Goal: Transaction & Acquisition: Purchase product/service

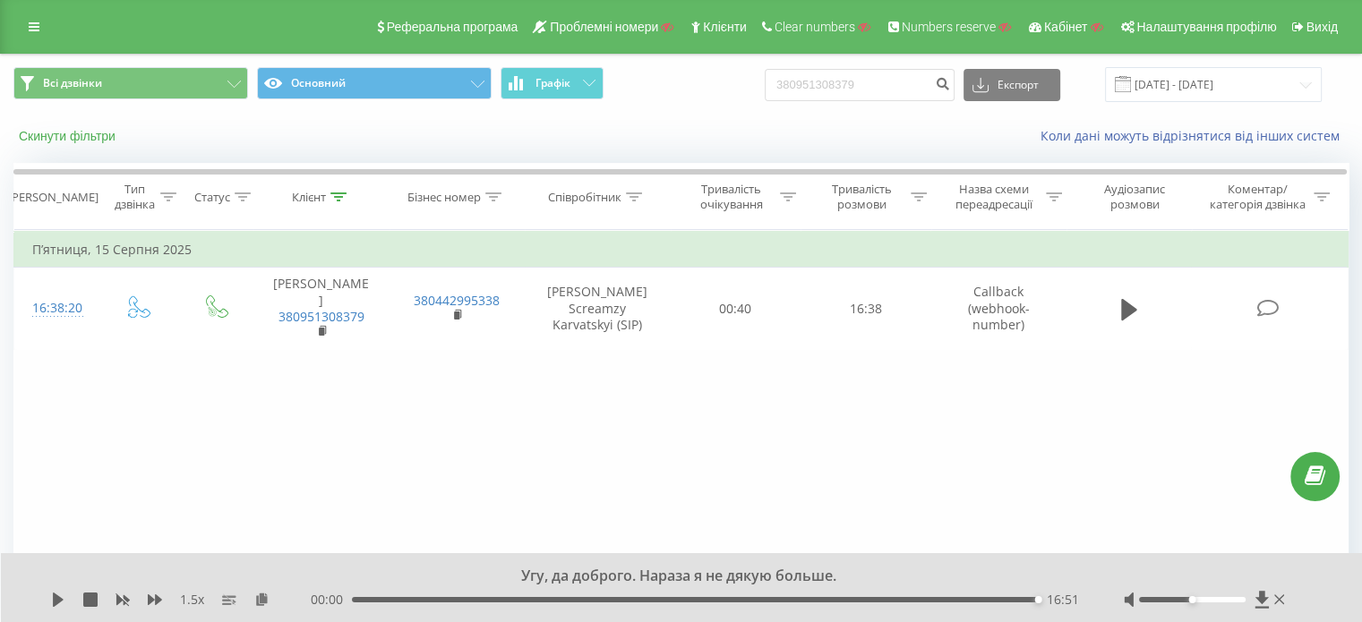
click at [109, 139] on button "Скинути фільтри" at bounding box center [68, 136] width 111 height 16
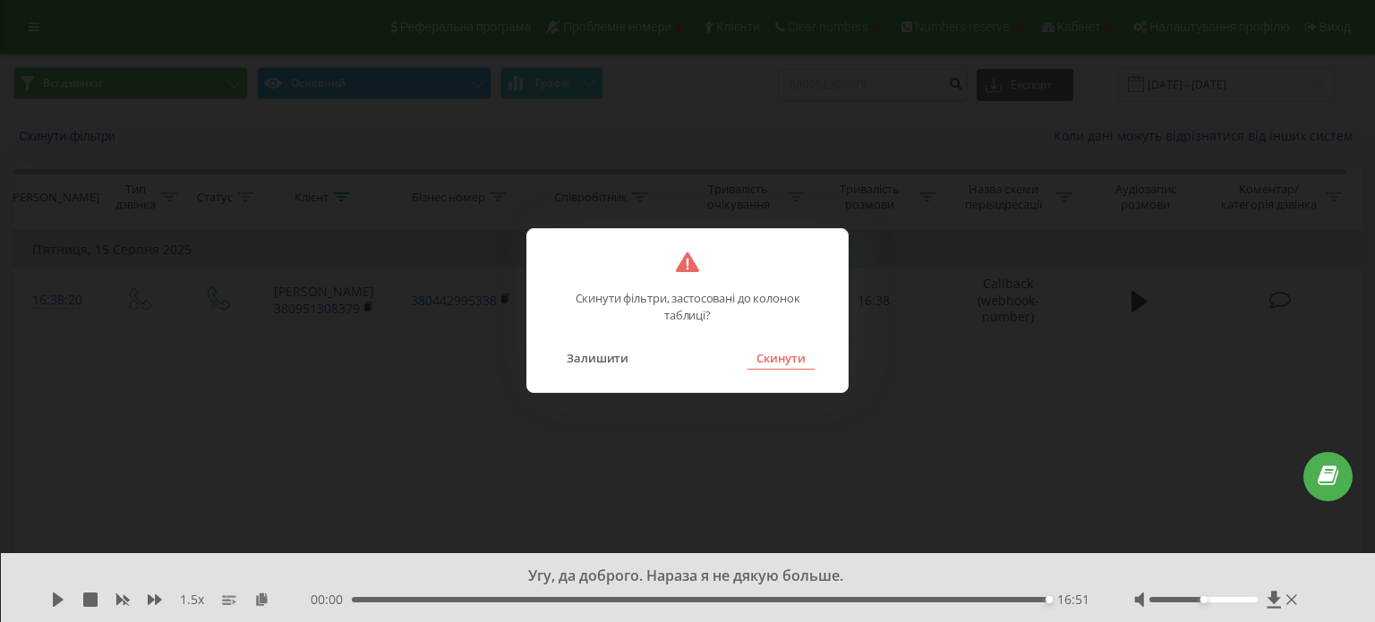
click at [791, 354] on button "Скинути" at bounding box center [781, 358] width 67 height 23
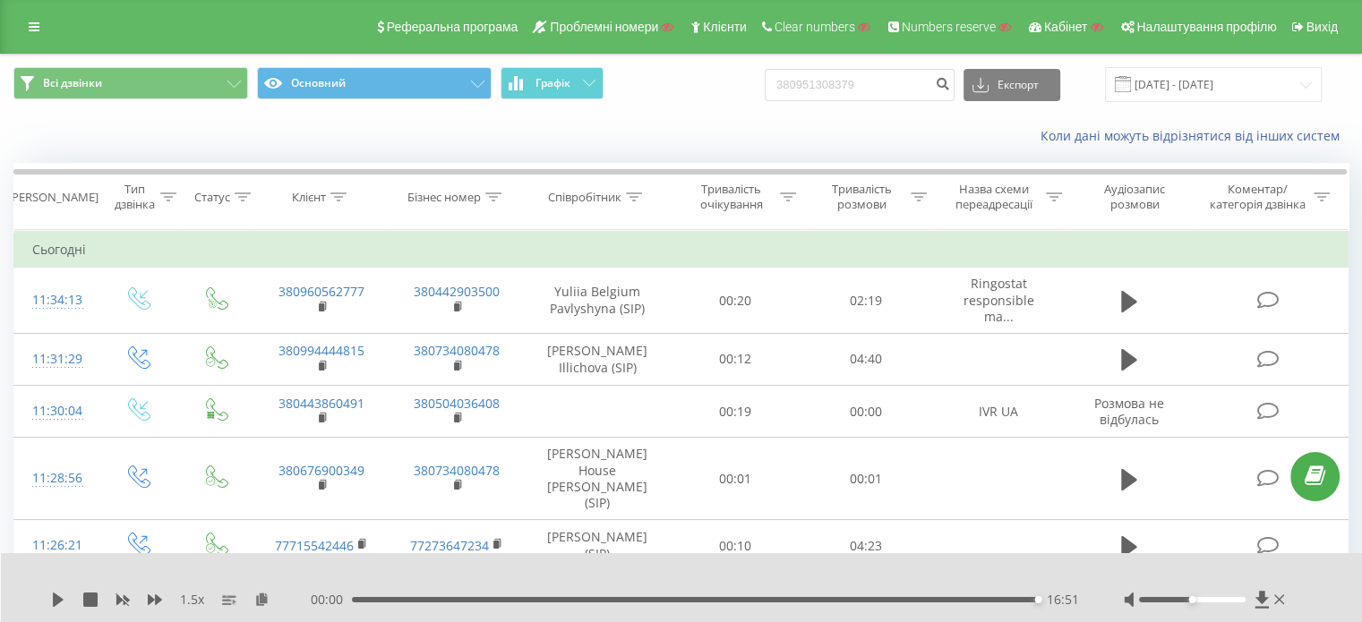
click at [1196, 26] on span "Налаштування профілю" at bounding box center [1206, 27] width 140 height 14
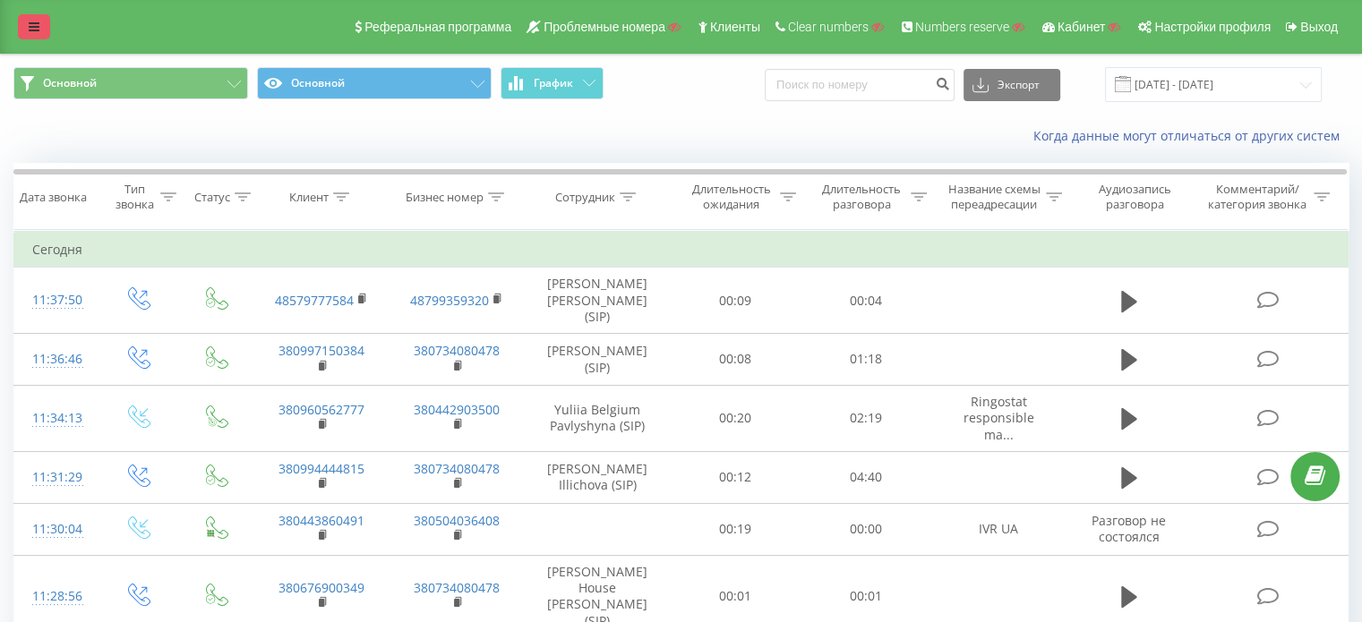
click at [26, 24] on link at bounding box center [34, 26] width 32 height 25
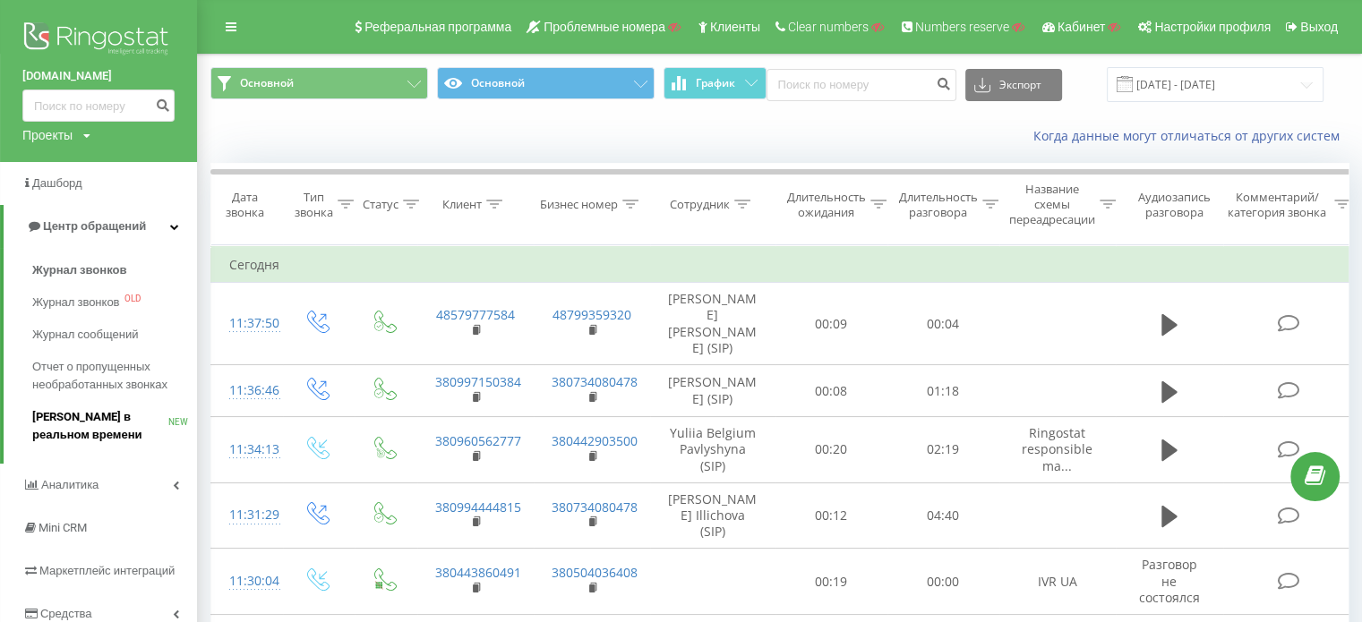
click at [78, 414] on span "[PERSON_NAME] в реальном времени" at bounding box center [100, 426] width 136 height 36
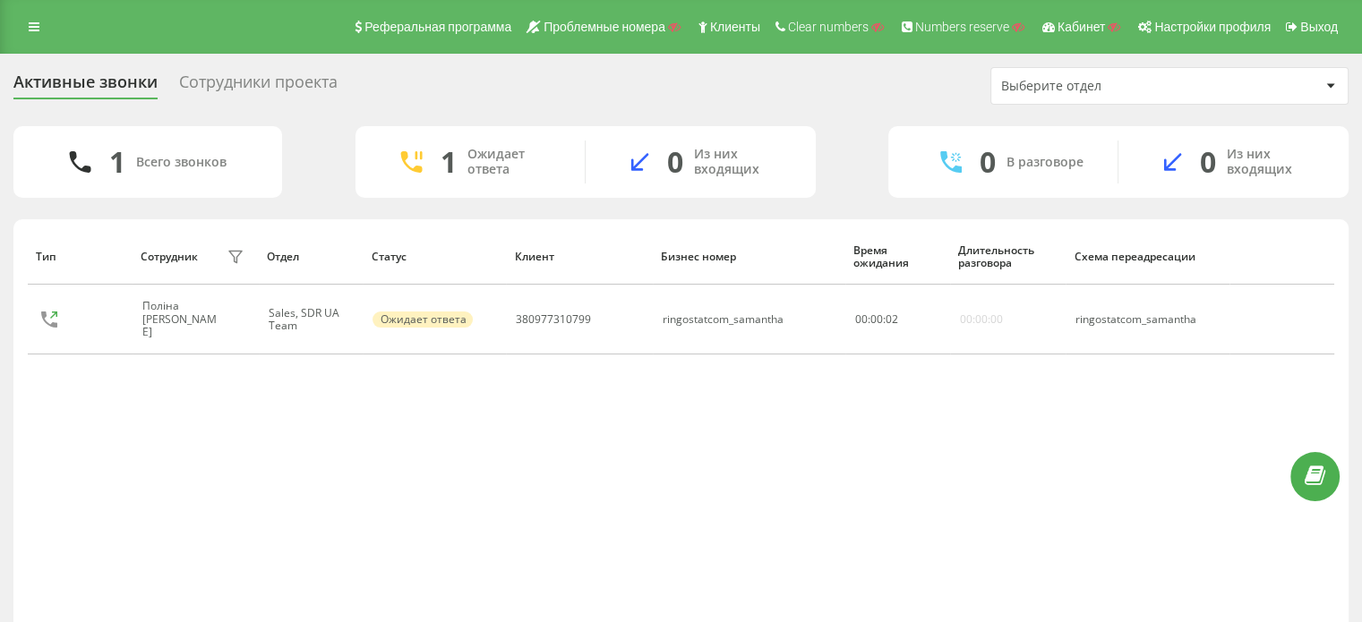
click at [336, 437] on div "Тип Сотрудник фильтра Отдел Статус Клиент Бизнес номер Время ожидания Длительно…" at bounding box center [681, 430] width 1306 height 405
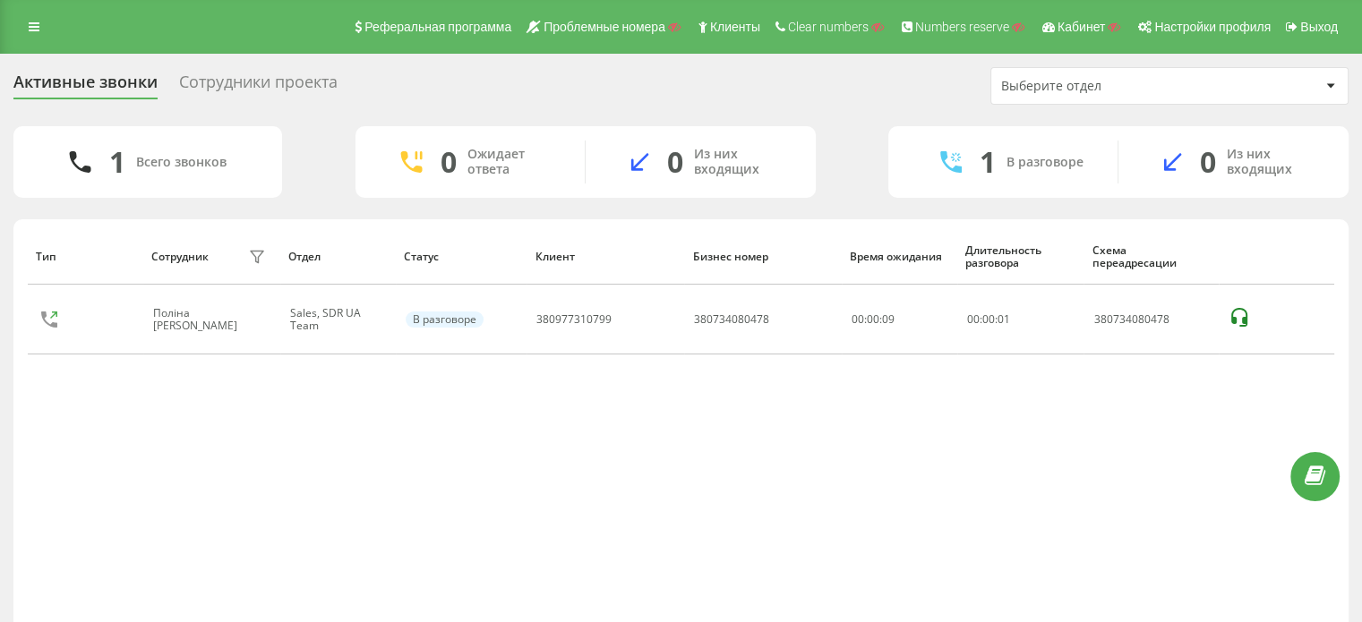
click at [236, 474] on div "Тип Сотрудник фильтра Отдел Статус Клиент Бизнес номер Время ожидания Длительно…" at bounding box center [681, 430] width 1306 height 405
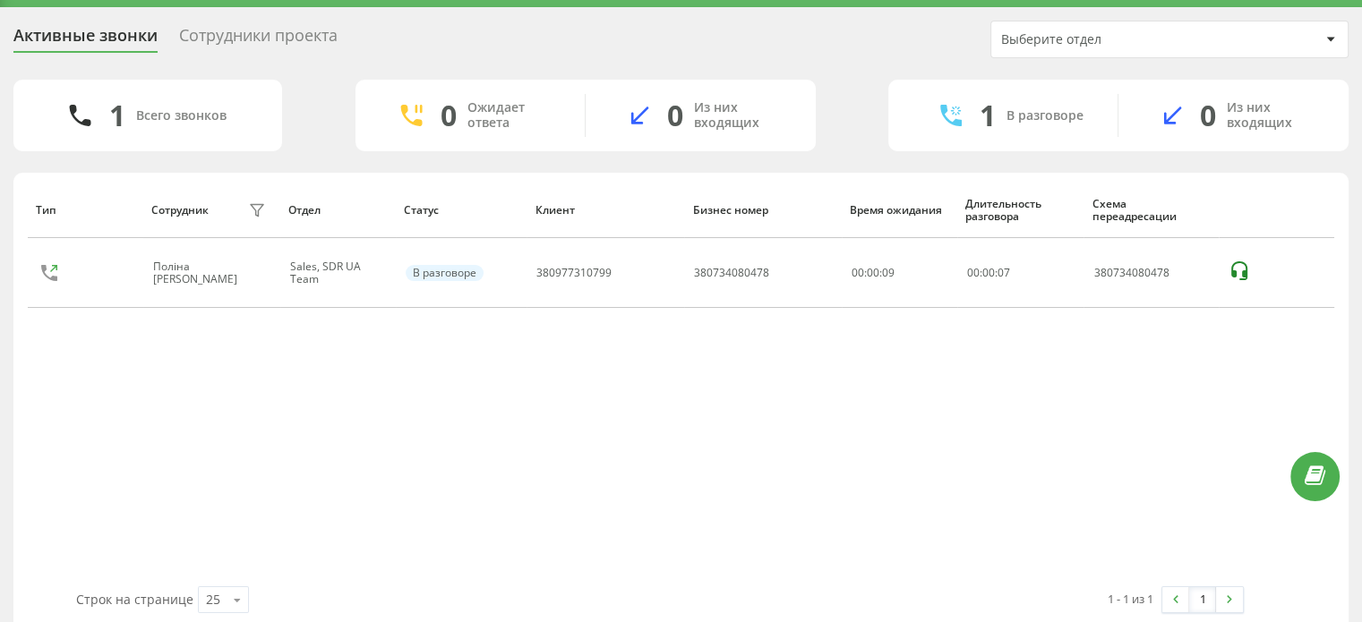
scroll to position [68, 0]
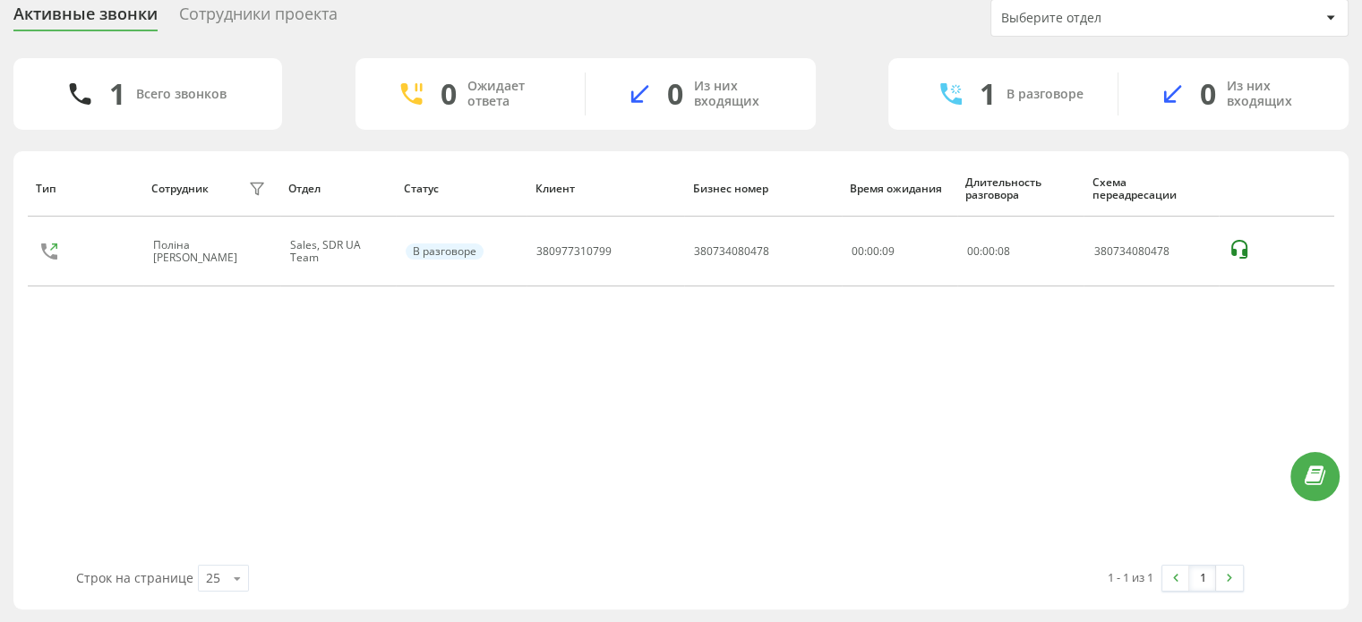
click at [311, 407] on div "Тип Сотрудник фильтра Отдел Статус Клиент Бизнес номер Время ожидания Длительно…" at bounding box center [681, 362] width 1306 height 405
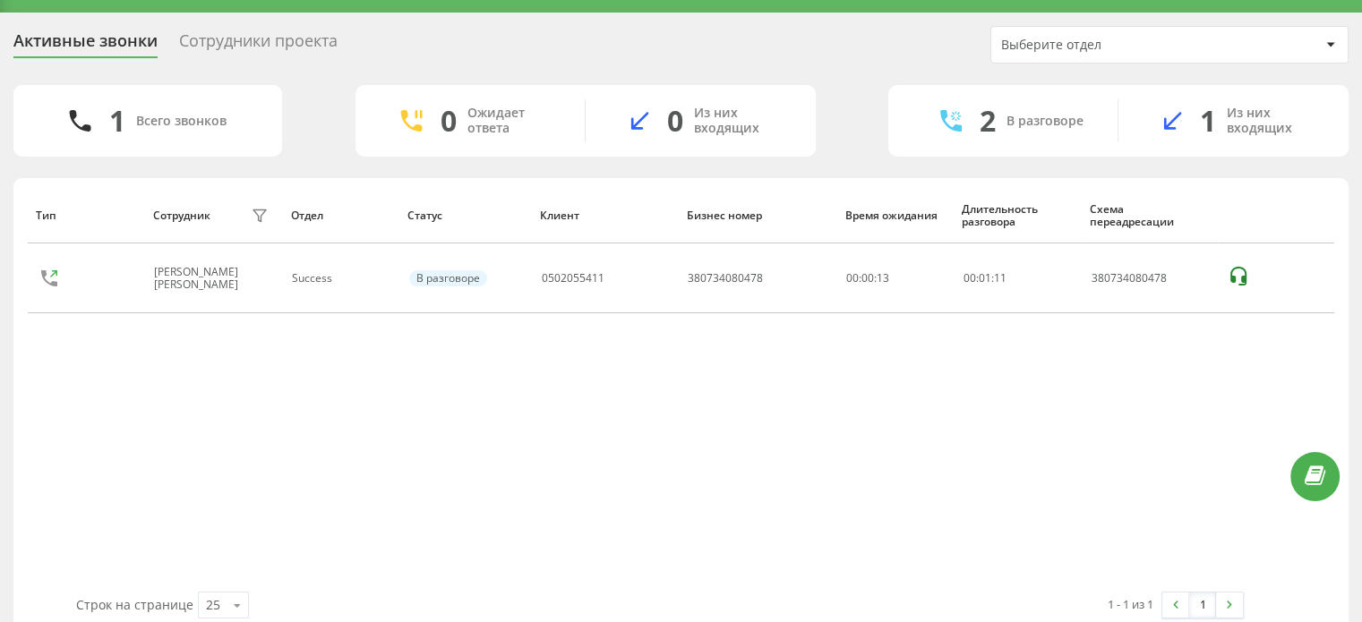
drag, startPoint x: 218, startPoint y: 461, endPoint x: 193, endPoint y: 338, distance: 125.9
click at [218, 461] on div "Тип Сотрудник фильтра Отдел Статус Клиент Бизнес номер Время ожидания Длительно…" at bounding box center [681, 389] width 1306 height 405
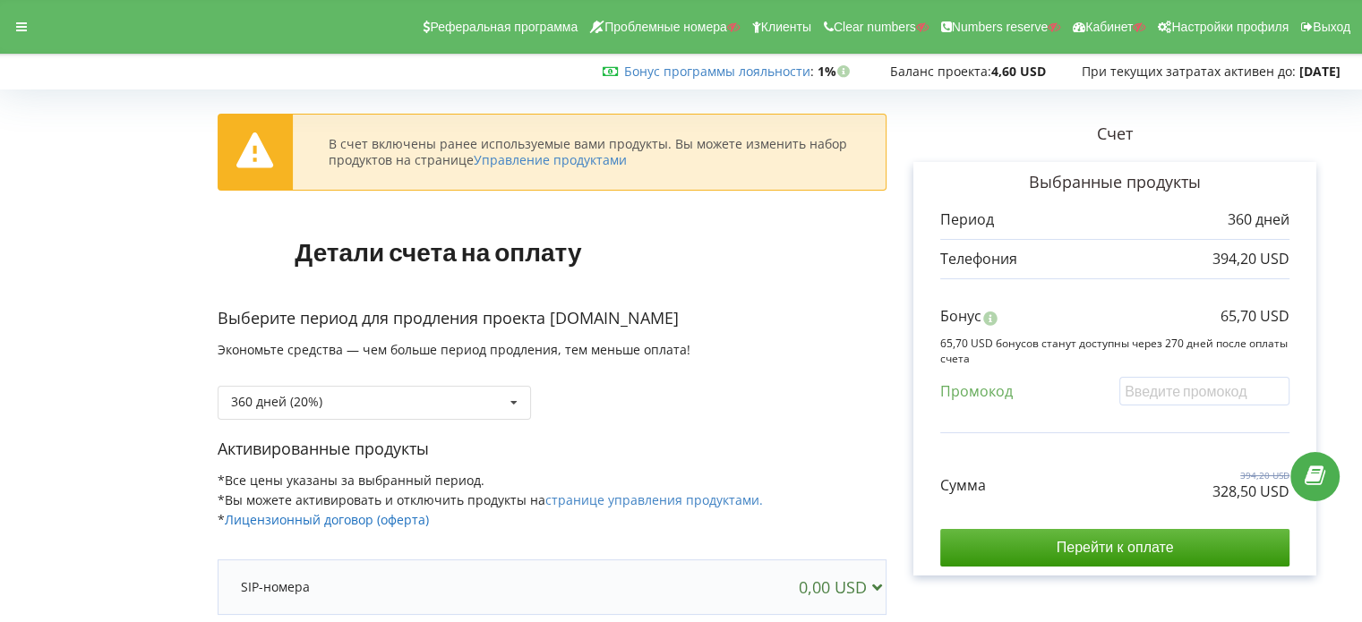
scroll to position [269, 0]
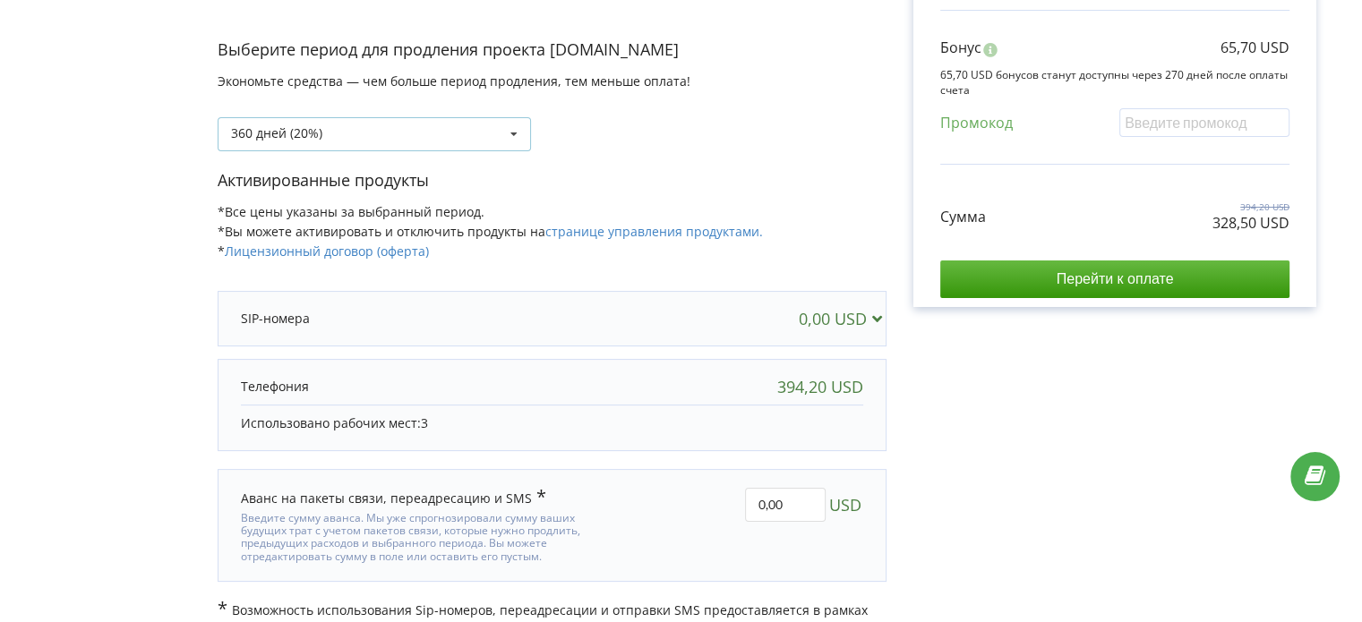
click at [291, 146] on div "360 дней (20%) Пополнить баланс без периода" at bounding box center [374, 134] width 313 height 34
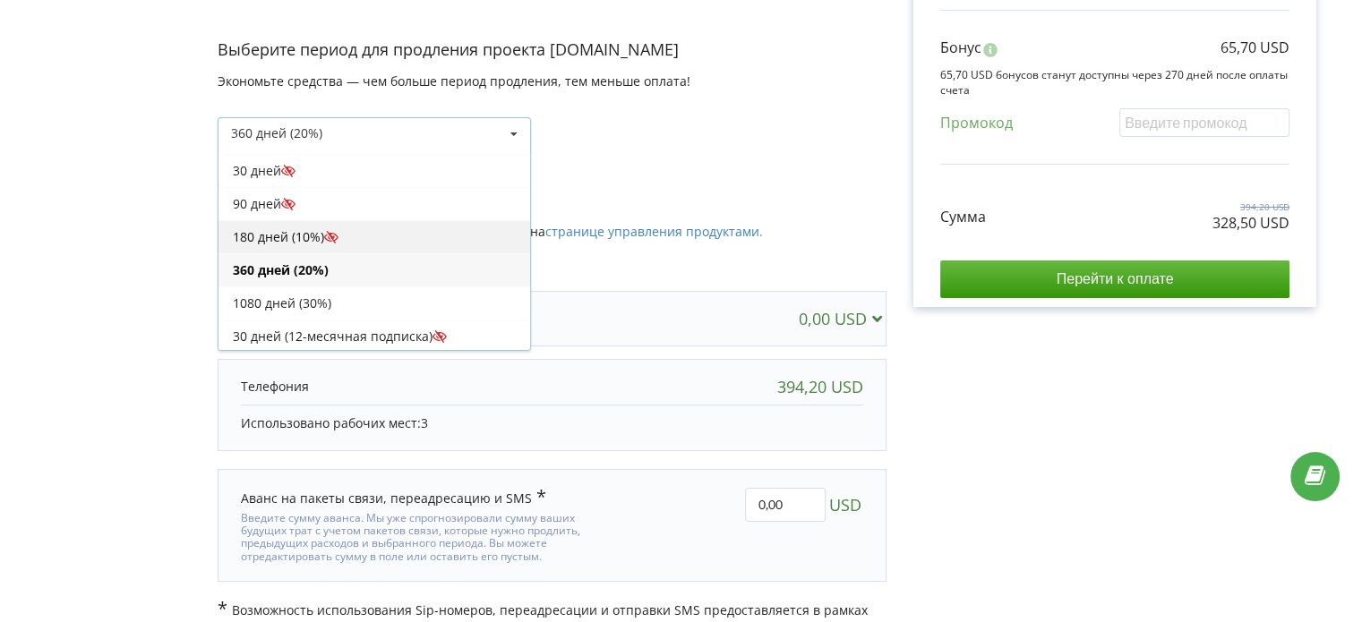
click at [296, 238] on div "180 дней (10%)" at bounding box center [374, 236] width 312 height 33
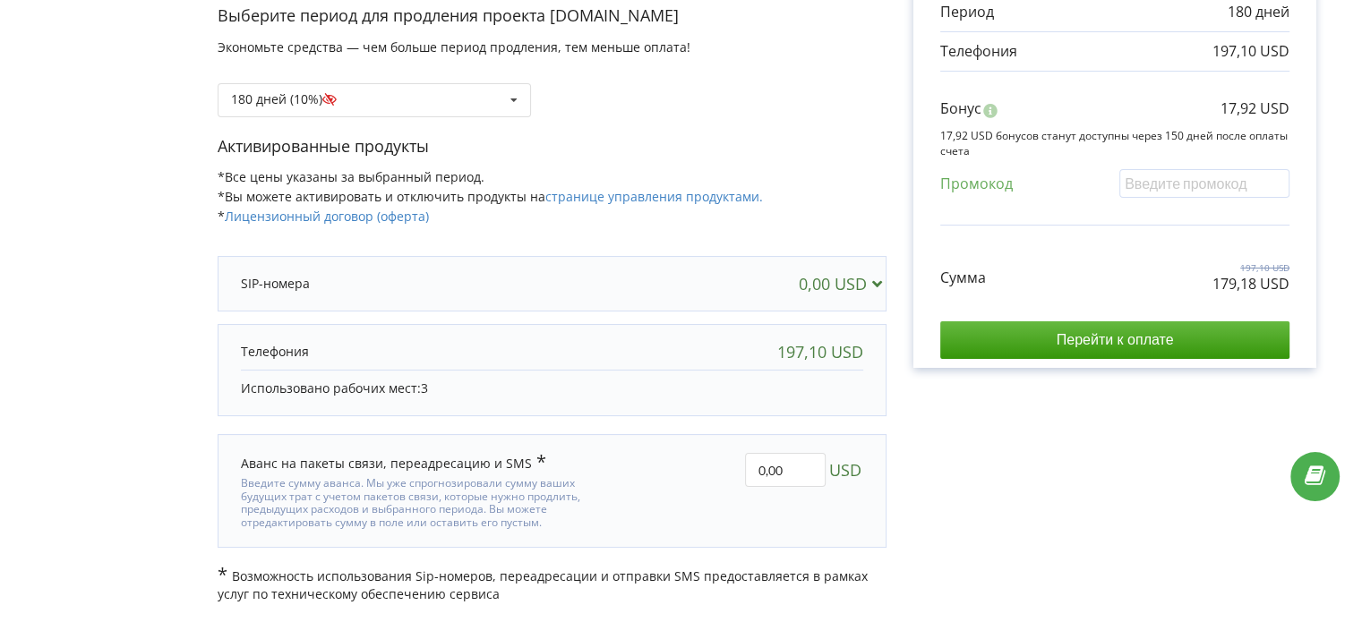
scroll to position [205, 0]
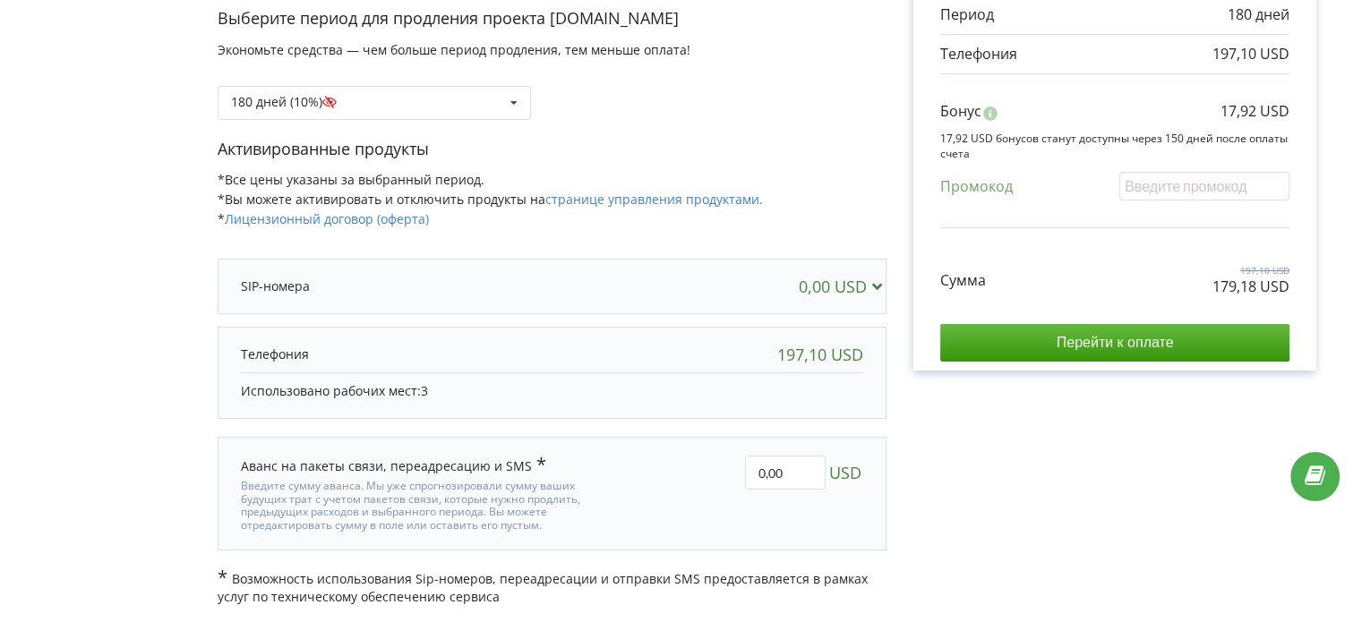
click at [1066, 479] on div "Счет Выбранные продукты Период 180 дней 197,10 USD Бонус 17,92 USD" at bounding box center [1114, 248] width 457 height 715
click at [488, 113] on div "180 дней (10%) Пополнить баланс без периода" at bounding box center [374, 103] width 313 height 34
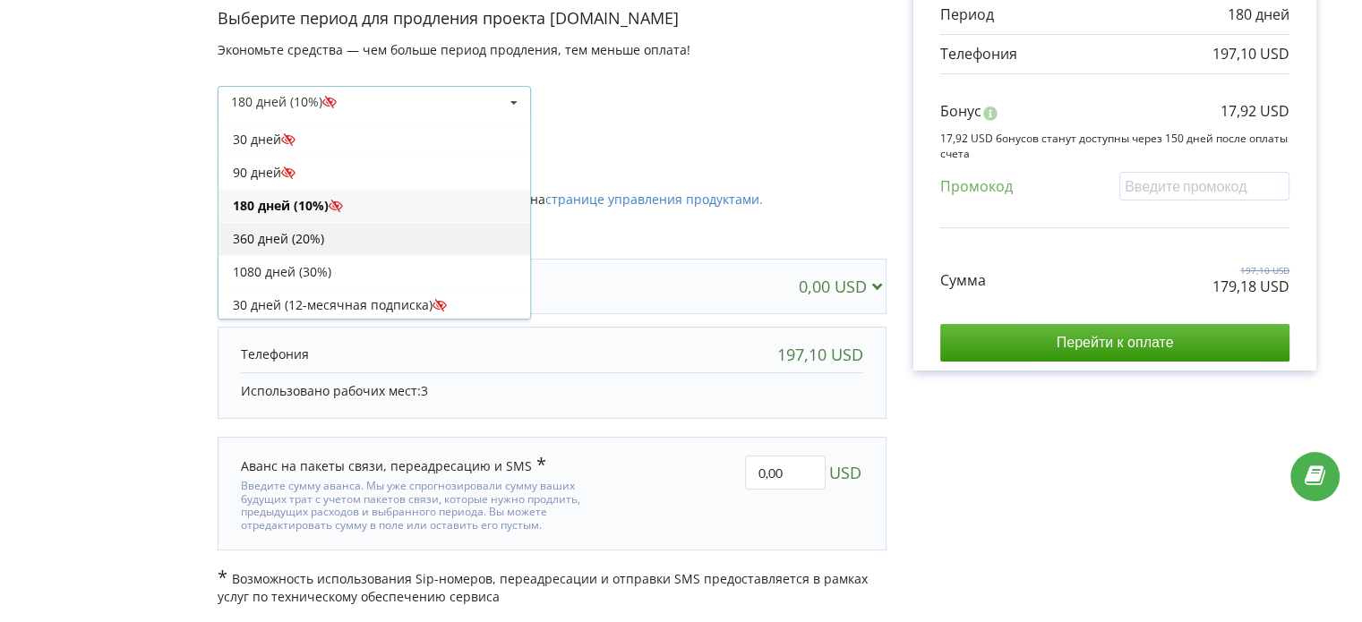
click at [331, 236] on div "360 дней (20%)" at bounding box center [374, 238] width 312 height 33
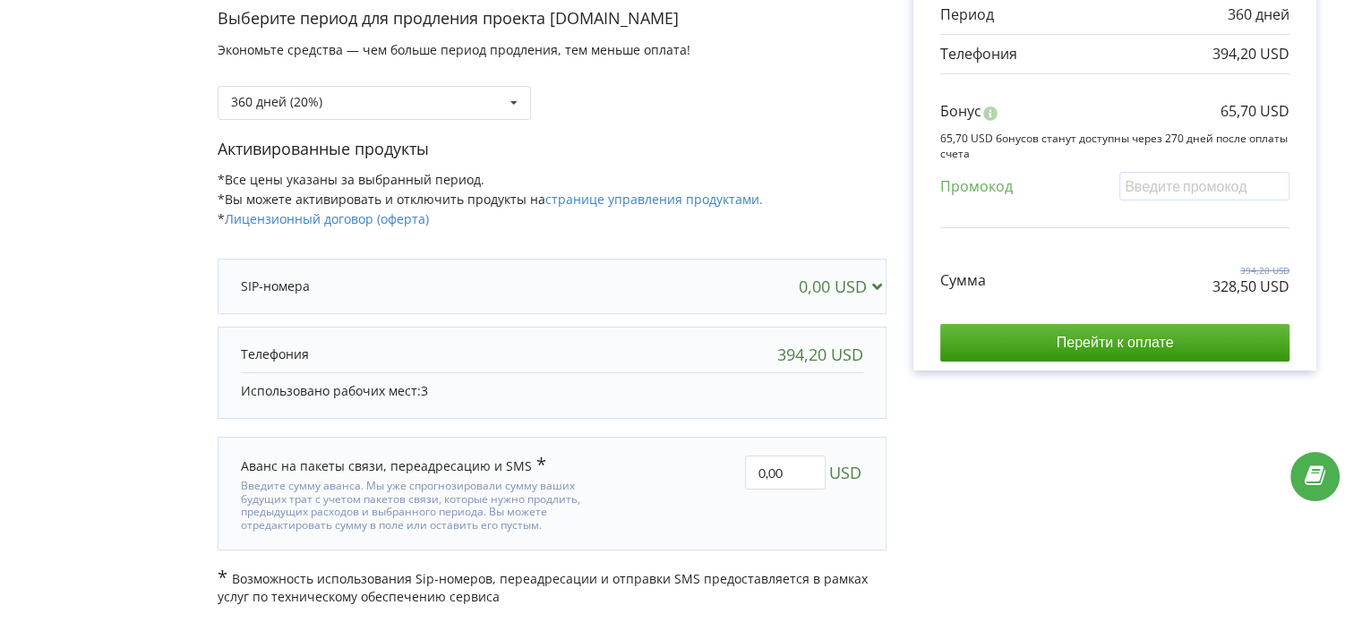
click at [1046, 463] on div "Счет Выбранные продукты Период 360 дней 394,20 USD Бонус 65,70 USD" at bounding box center [1114, 248] width 457 height 715
click at [1233, 478] on div "Счет Выбранные продукты Период 360 дней 394,20 USD Бонус 65,70 USD" at bounding box center [1114, 248] width 457 height 715
click at [338, 96] on div "360 дней (20%) Пополнить баланс без периода" at bounding box center [374, 103] width 313 height 34
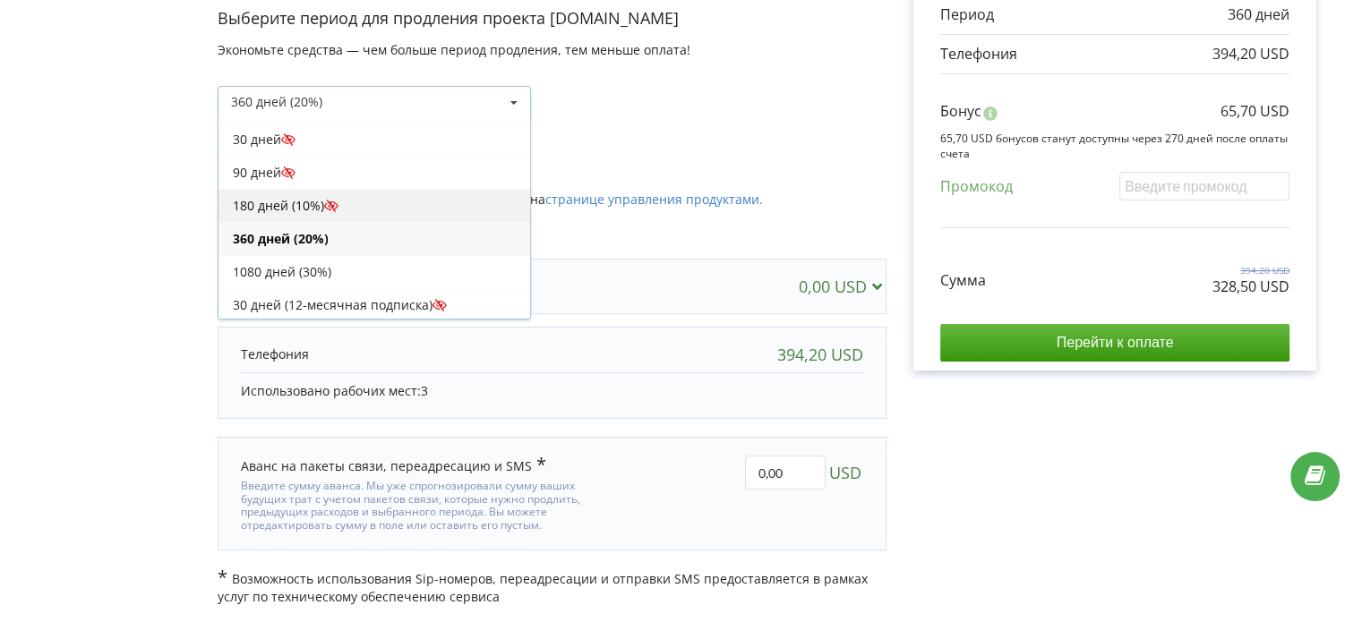
click at [294, 206] on div "180 дней (10%)" at bounding box center [374, 205] width 312 height 33
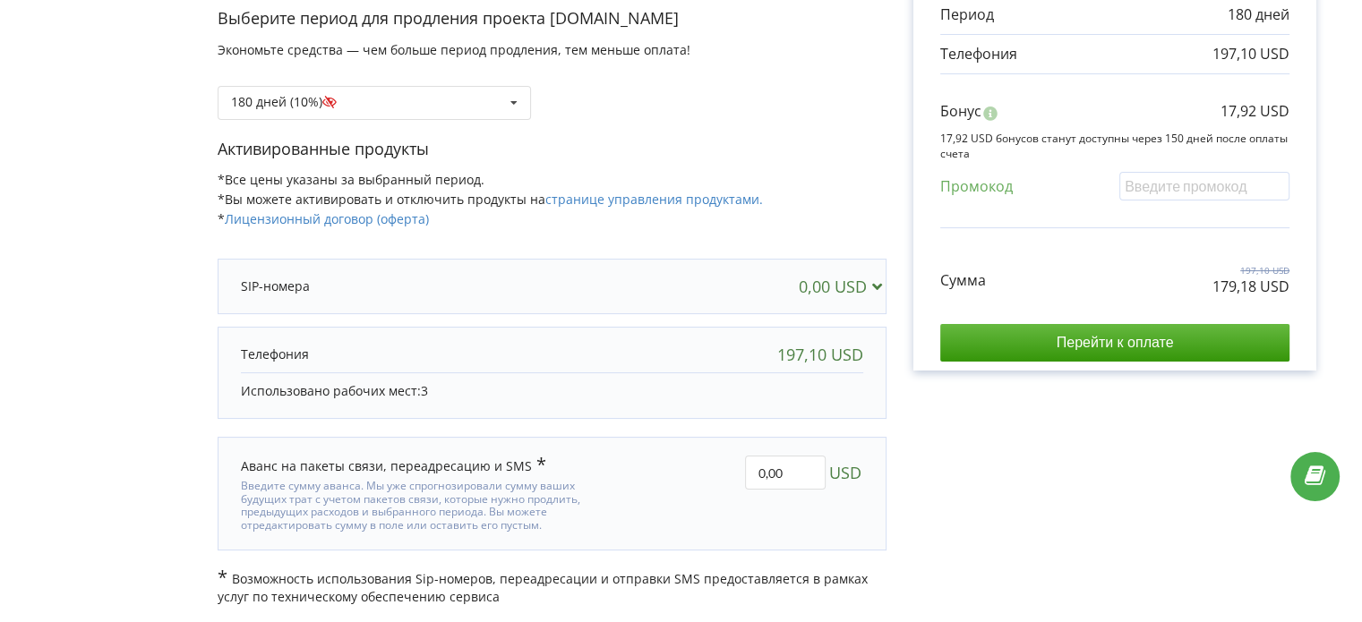
scroll to position [116, 0]
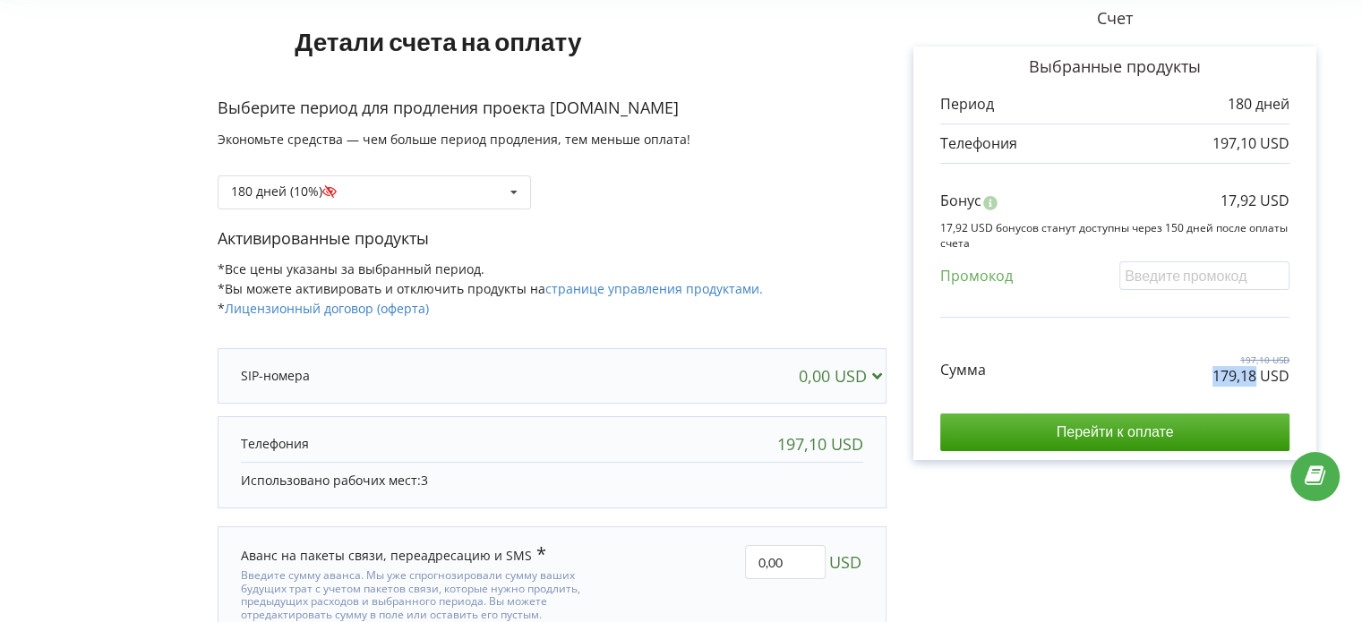
drag, startPoint x: 1209, startPoint y: 372, endPoint x: 1258, endPoint y: 382, distance: 50.4
click at [1258, 382] on div "Сумма 197,10 USD 179,18 USD" at bounding box center [1114, 357] width 349 height 60
copy p "179,18"
click at [1174, 380] on div "Сумма 197,10 USD 179,18 USD" at bounding box center [1114, 357] width 349 height 60
click at [1201, 373] on div "Сумма 197,10 USD 179,18 USD" at bounding box center [1114, 357] width 349 height 60
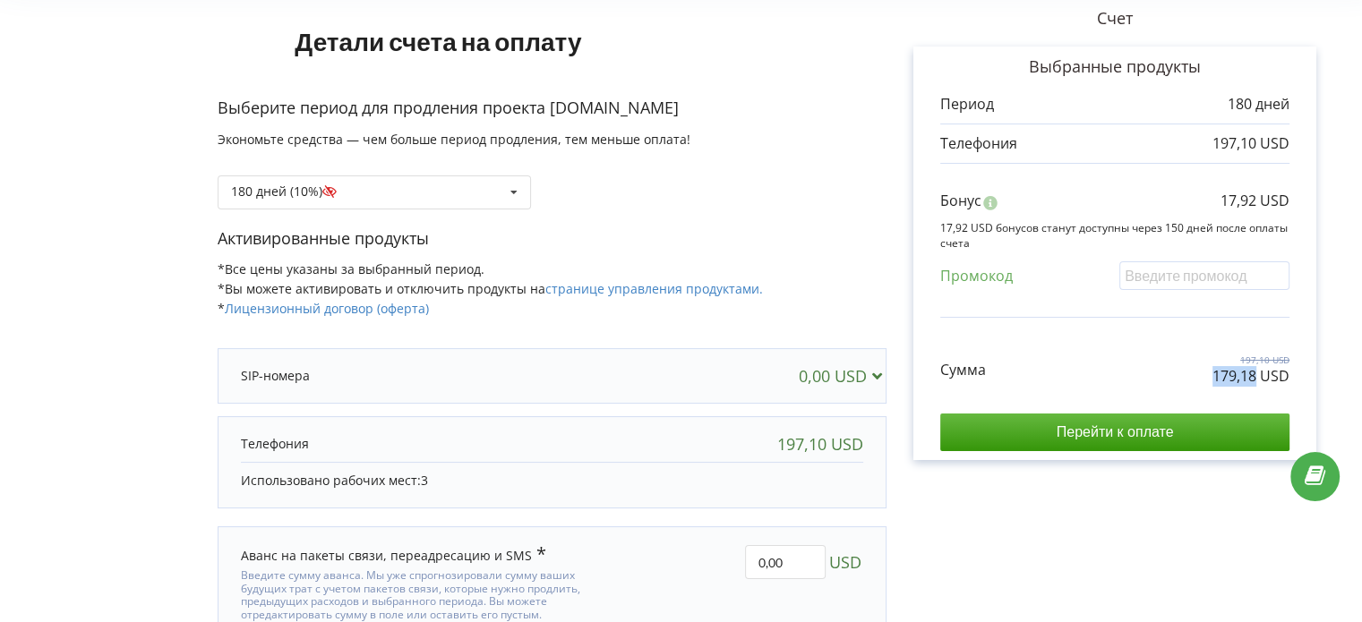
drag, startPoint x: 1208, startPoint y: 369, endPoint x: 1255, endPoint y: 374, distance: 47.8
click at [1255, 374] on div "Сумма 197,10 USD 179,18 USD" at bounding box center [1114, 357] width 349 height 60
copy p "179,18"
click at [965, 289] on div "Промокод" at bounding box center [1114, 279] width 349 height 37
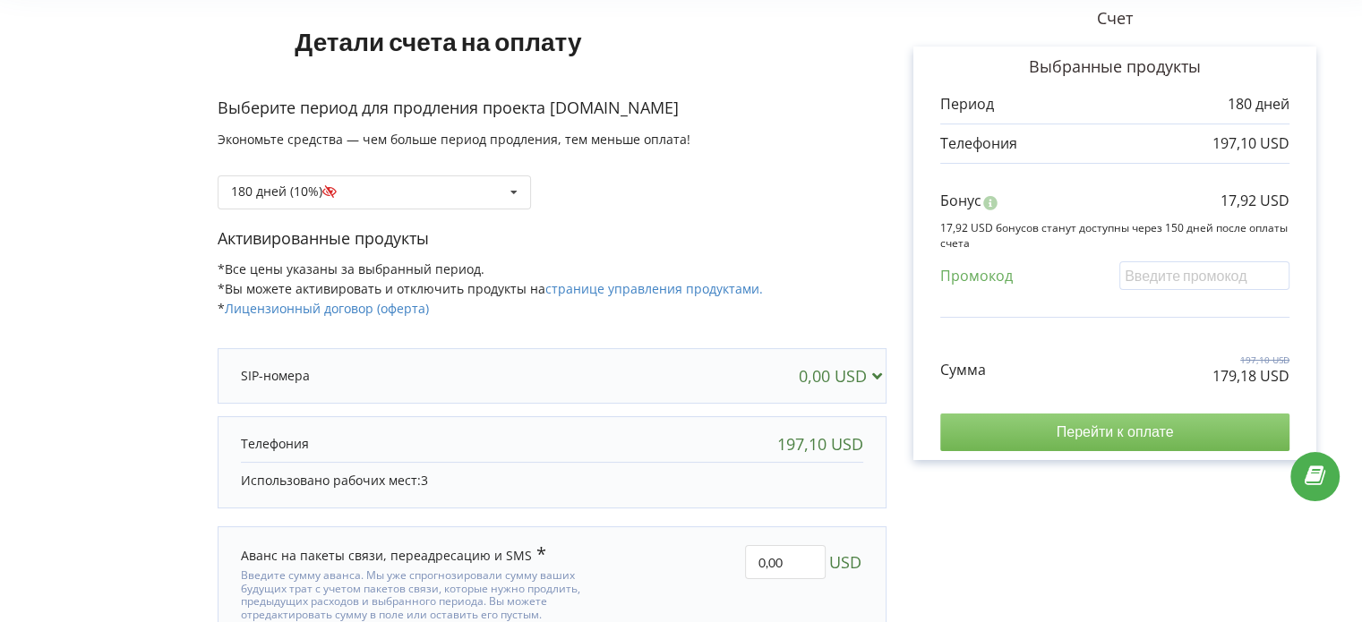
click at [1113, 422] on input "Перейти к оплате" at bounding box center [1114, 433] width 349 height 38
